Goal: Transaction & Acquisition: Purchase product/service

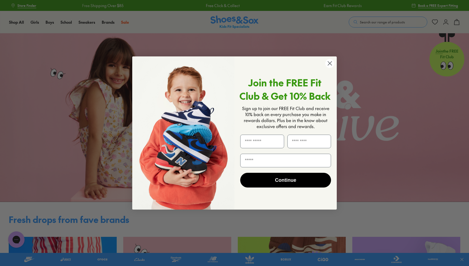
click at [327, 64] on circle "Close dialog" at bounding box center [330, 63] width 9 height 9
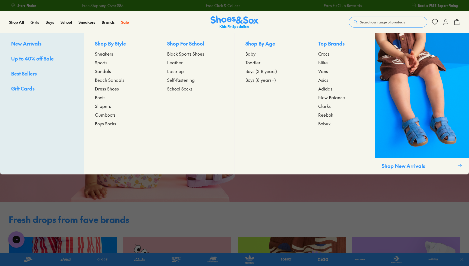
click at [103, 55] on span "Sneakers" at bounding box center [104, 53] width 18 height 7
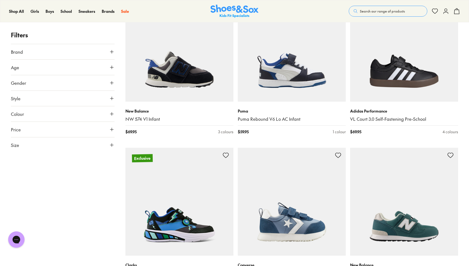
scroll to position [138, 0]
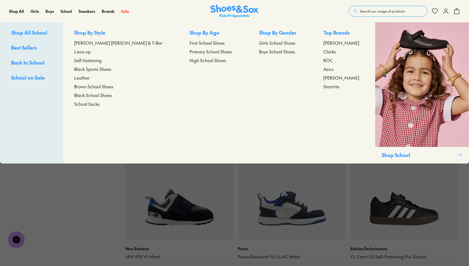
click at [190, 52] on span "Primary School Shoes" at bounding box center [211, 51] width 43 height 7
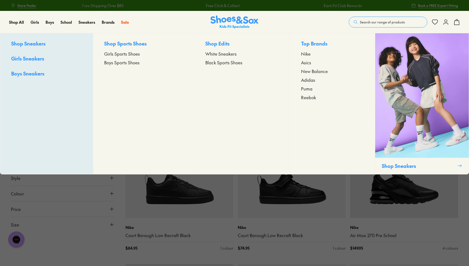
click at [116, 62] on span "Boys Sports Shoes" at bounding box center [121, 62] width 35 height 7
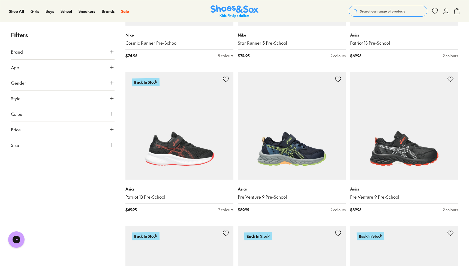
scroll to position [1272, 0]
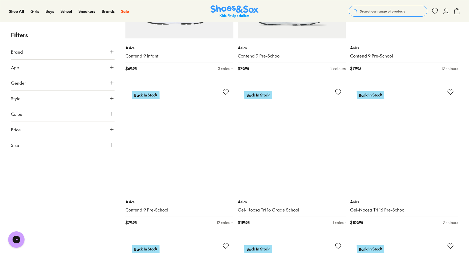
scroll to position [1722, 0]
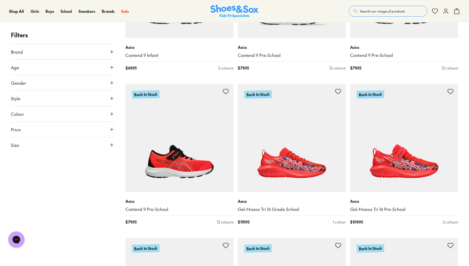
click at [112, 144] on icon at bounding box center [111, 144] width 5 height 5
click at [43, 182] on button "36" at bounding box center [39, 182] width 17 height 13
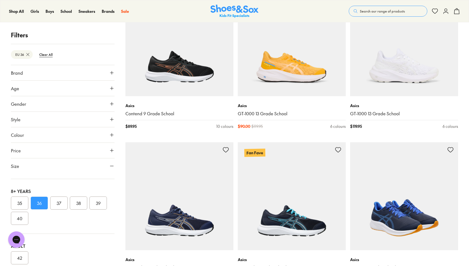
scroll to position [1201, 0]
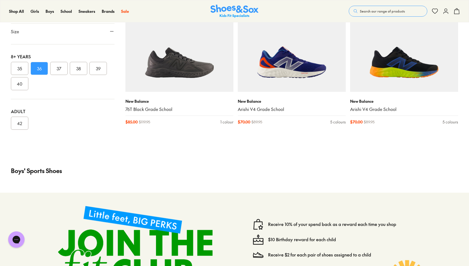
scroll to position [2132, 0]
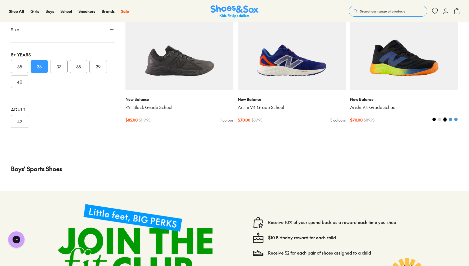
click at [409, 64] on img at bounding box center [404, 36] width 108 height 108
